Goal: Navigation & Orientation: Find specific page/section

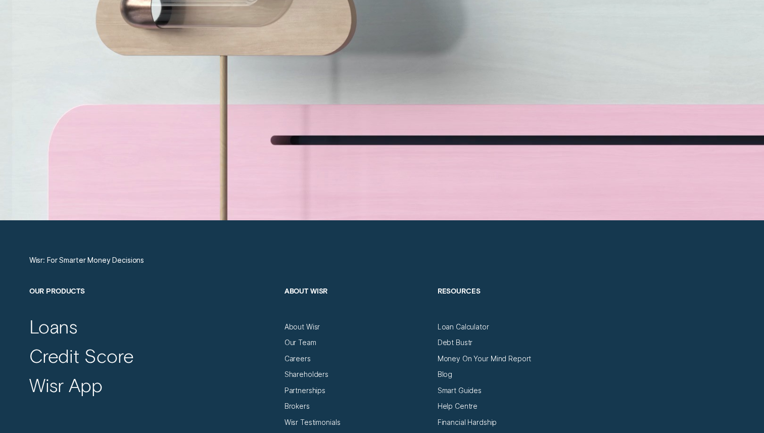
scroll to position [3546, 0]
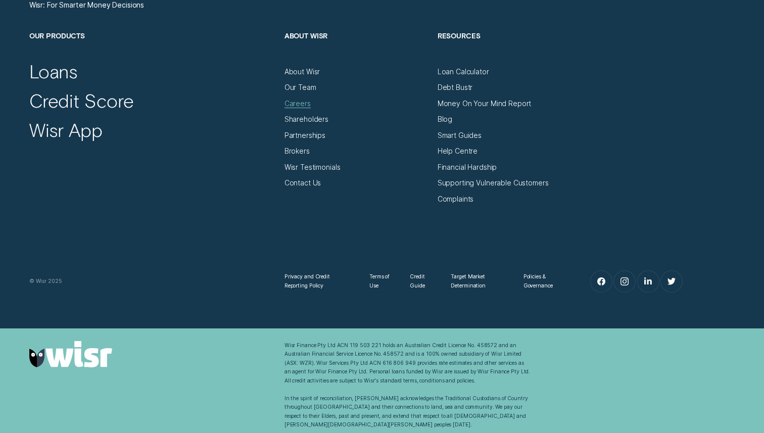
click at [303, 101] on div "Careers" at bounding box center [298, 103] width 26 height 9
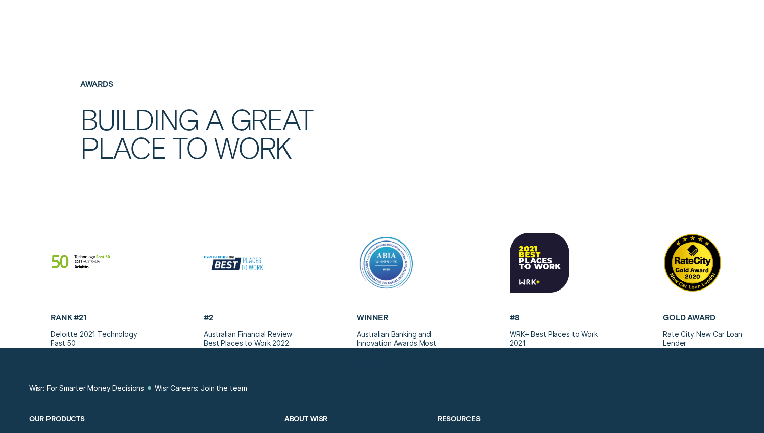
scroll to position [5100, 0]
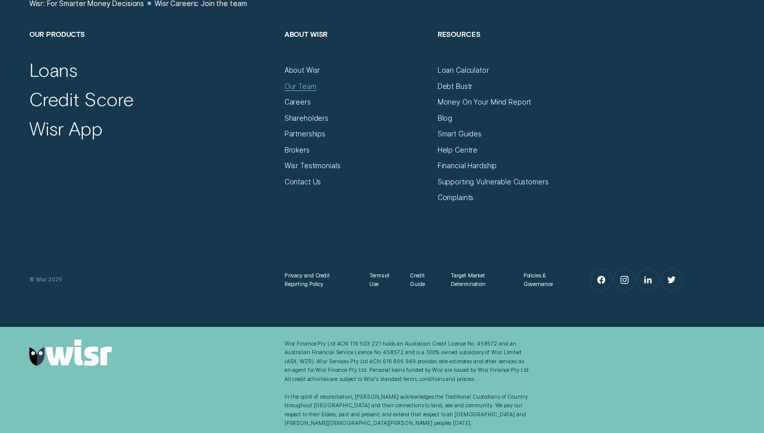
click at [296, 90] on div "Our Team" at bounding box center [301, 86] width 32 height 9
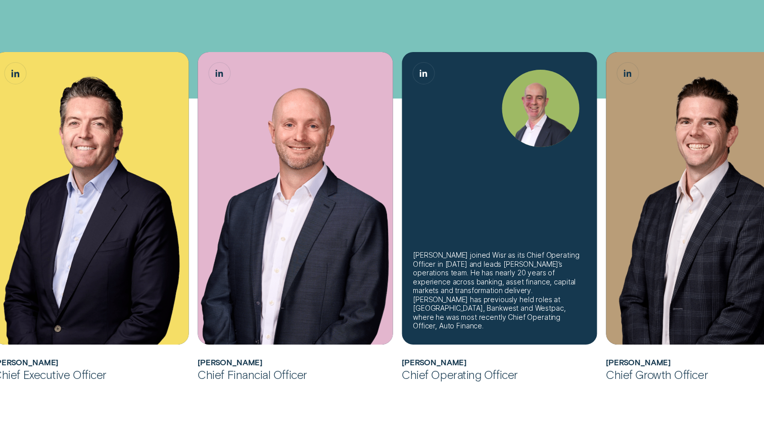
scroll to position [297, 0]
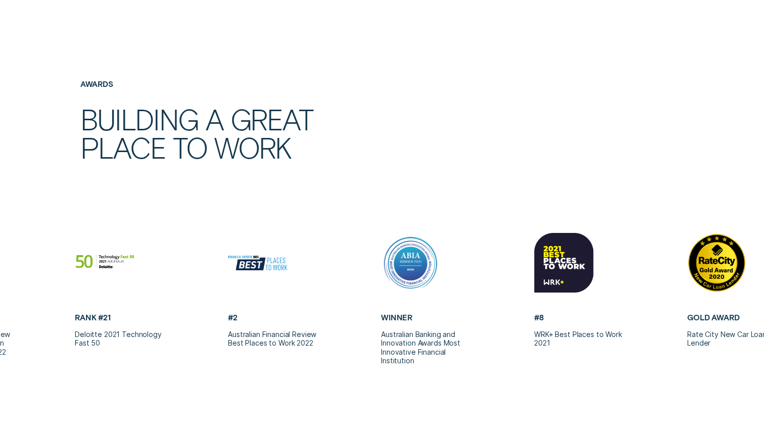
scroll to position [297, 0]
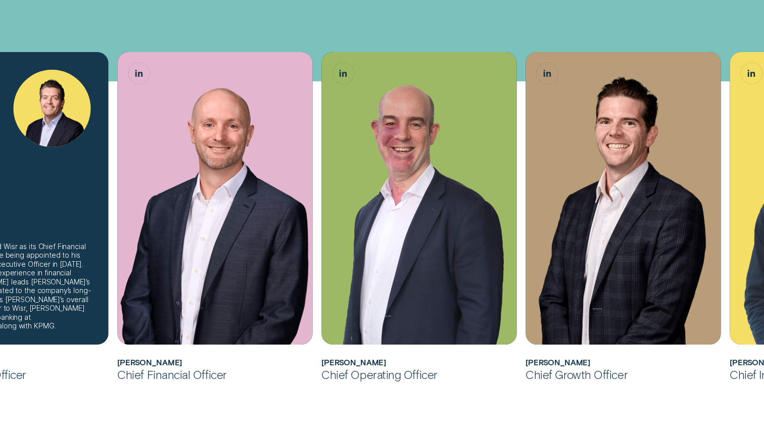
click at [65, 270] on div "[PERSON_NAME] joined Wisr as its Chief Financial Officer in [DATE] before being…" at bounding box center [10, 286] width 173 height 88
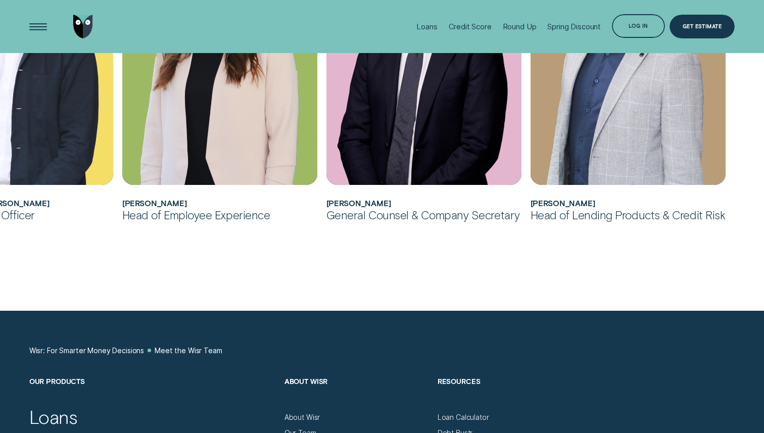
scroll to position [755, 0]
